Goal: Task Accomplishment & Management: Manage account settings

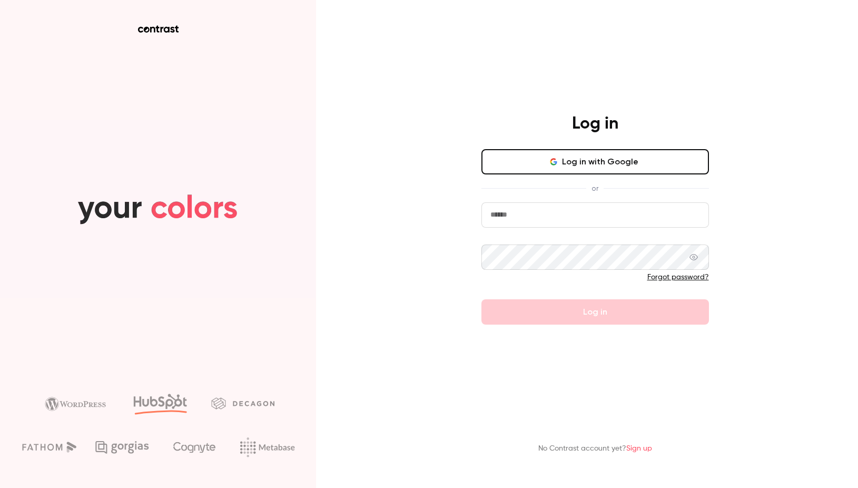
click at [575, 223] on input "email" at bounding box center [595, 214] width 228 height 25
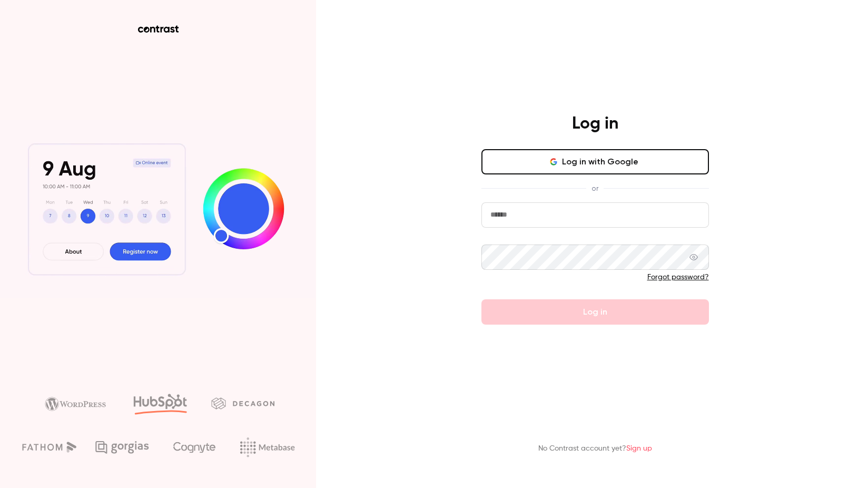
click at [573, 220] on input "email" at bounding box center [595, 214] width 228 height 25
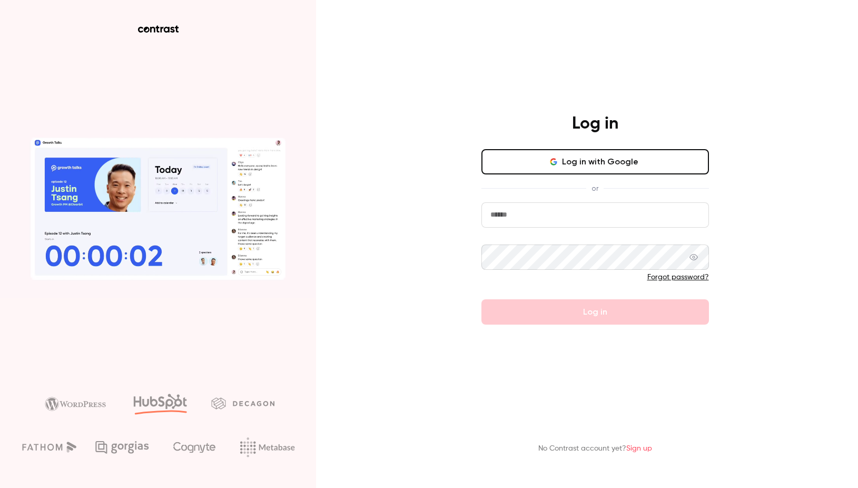
click at [573, 220] on input "email" at bounding box center [595, 214] width 228 height 25
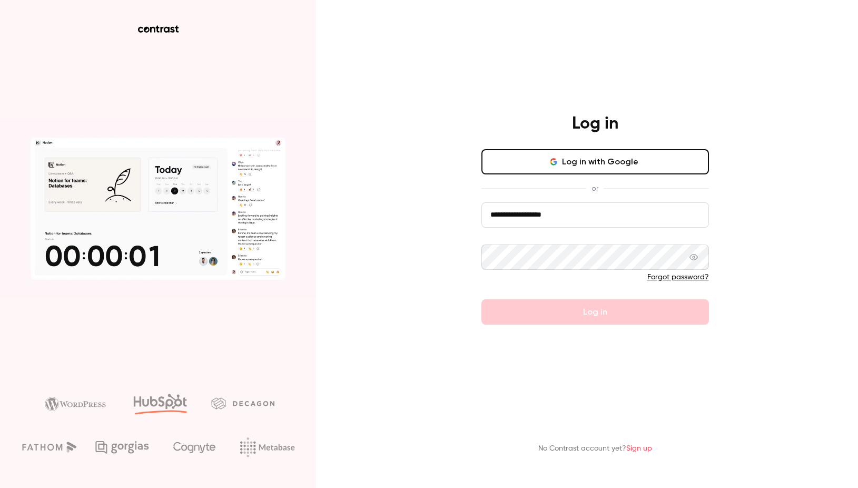
type input "**********"
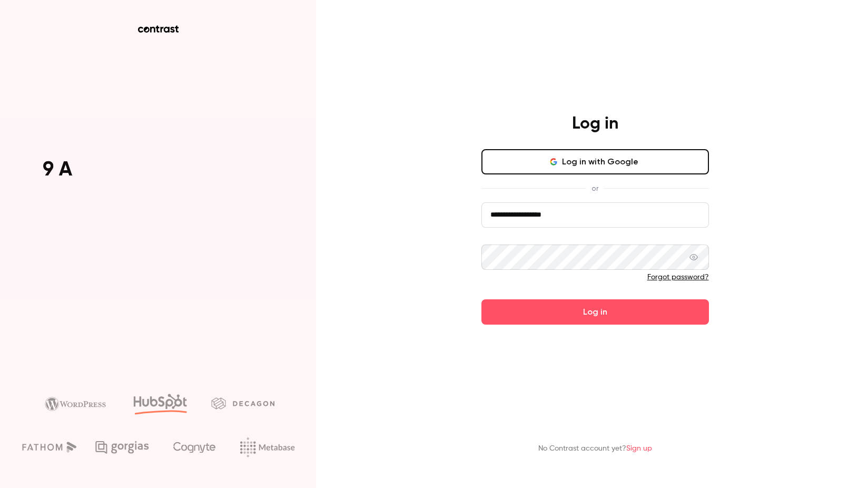
click at [698, 260] on icon at bounding box center [693, 257] width 8 height 6
click at [632, 314] on button "Log in" at bounding box center [595, 311] width 228 height 25
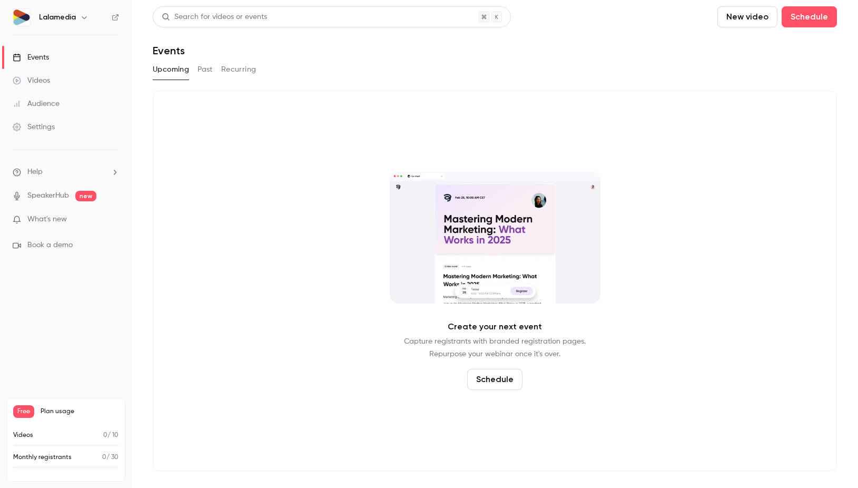
click at [85, 14] on icon "button" at bounding box center [84, 17] width 8 height 8
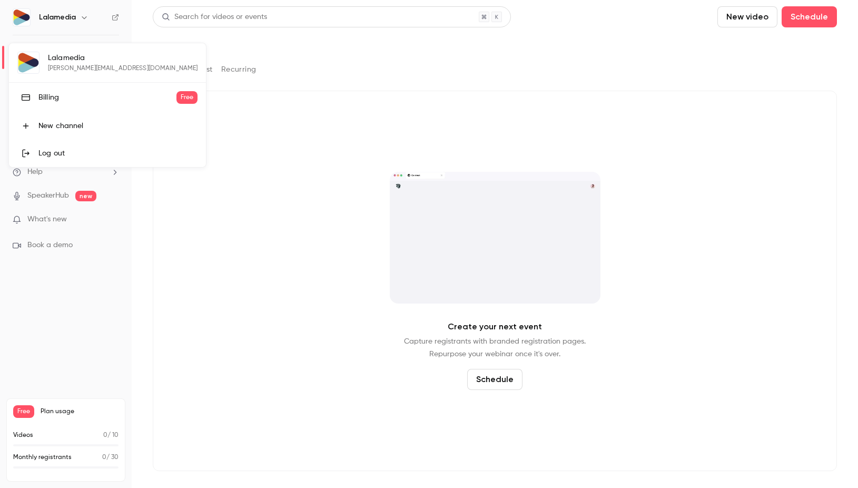
click at [85, 13] on div at bounding box center [429, 244] width 858 height 488
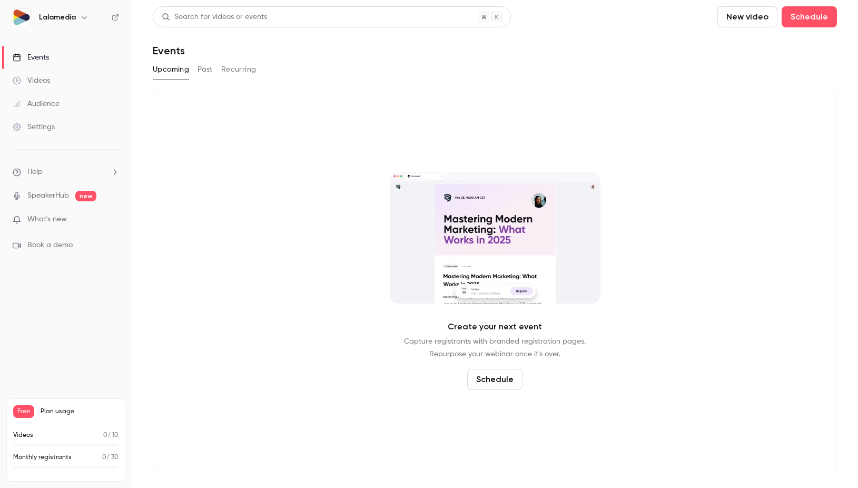
click at [46, 128] on div "Settings" at bounding box center [34, 127] width 42 height 11
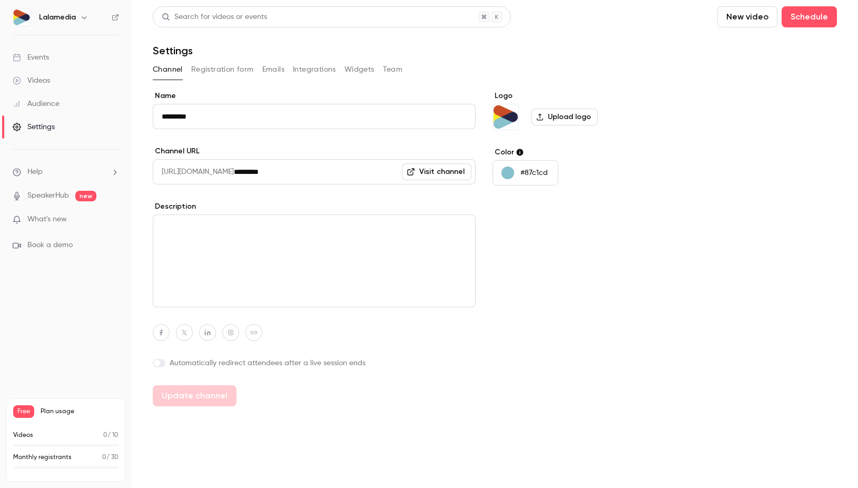
click at [402, 69] on div "Channel Registration form Emails Integrations Widgets Team" at bounding box center [495, 69] width 684 height 17
click at [389, 72] on button "Team" at bounding box center [393, 69] width 20 height 17
